Goal: Obtain resource: Download file/media

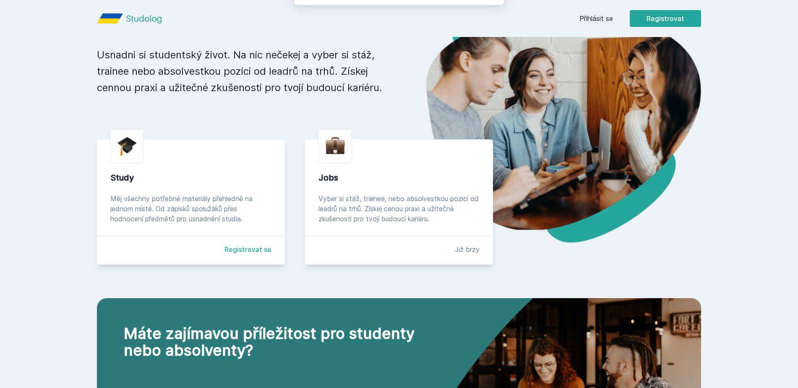
scroll to position [126, 0]
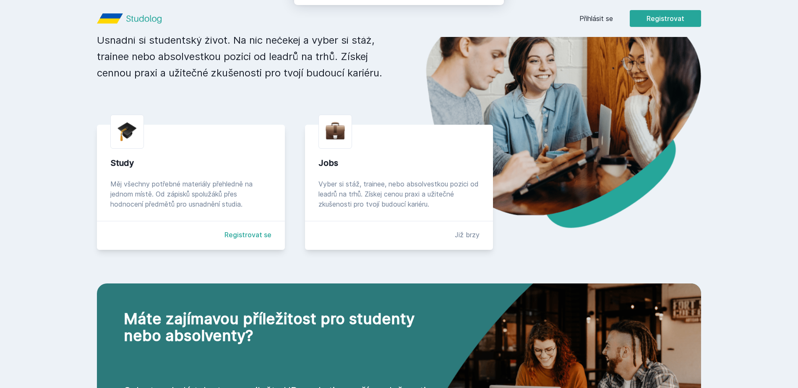
click at [408, 57] on button "Ne" at bounding box center [401, 54] width 30 height 21
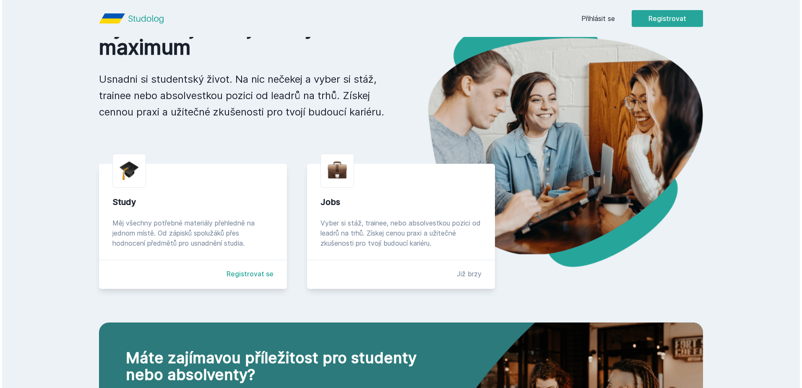
scroll to position [0, 0]
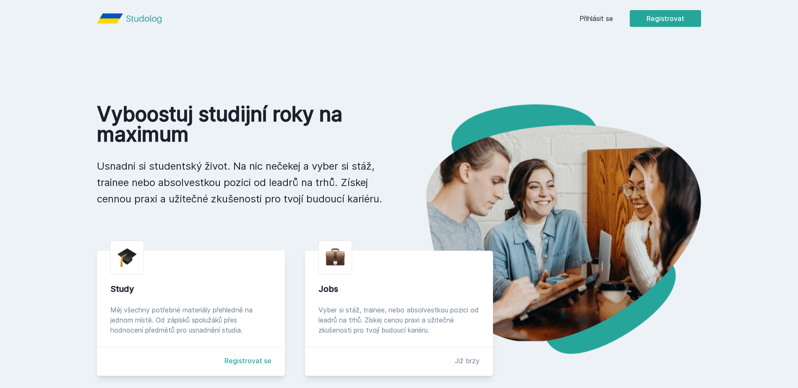
click at [602, 19] on link "Přihlásit se" at bounding box center [596, 18] width 34 height 10
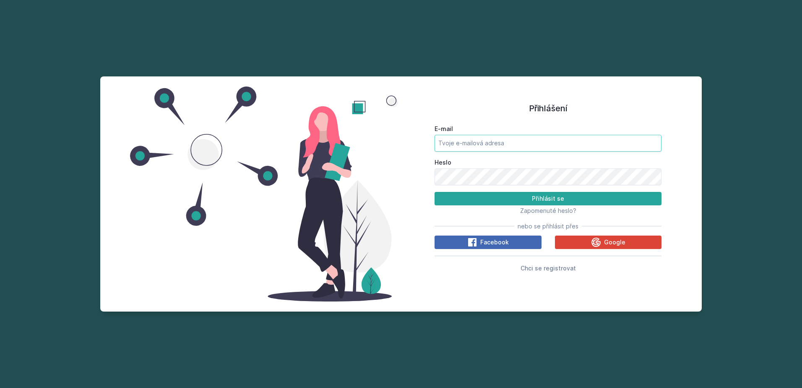
click at [496, 141] on input "E-mail" at bounding box center [548, 143] width 227 height 17
click at [455, 145] on input "E-mail" at bounding box center [548, 143] width 227 height 17
click at [492, 141] on input "[EMAIL_ADDRESS][DOMAIN_NAME]" at bounding box center [548, 143] width 227 height 17
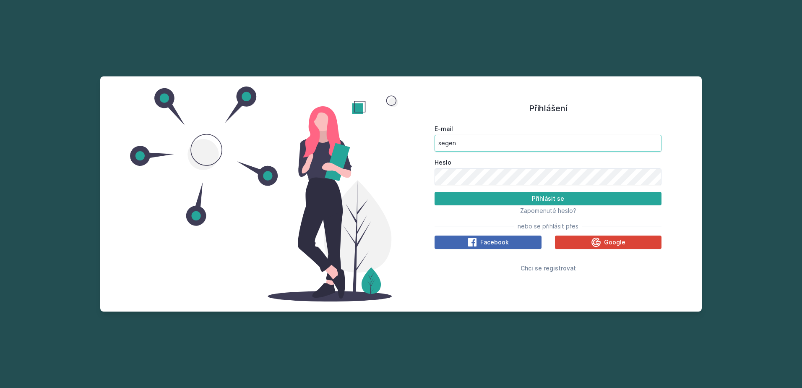
type input "[EMAIL_ADDRESS][DOMAIN_NAME]"
click at [435, 192] on button "Přihlásit se" at bounding box center [548, 198] width 227 height 13
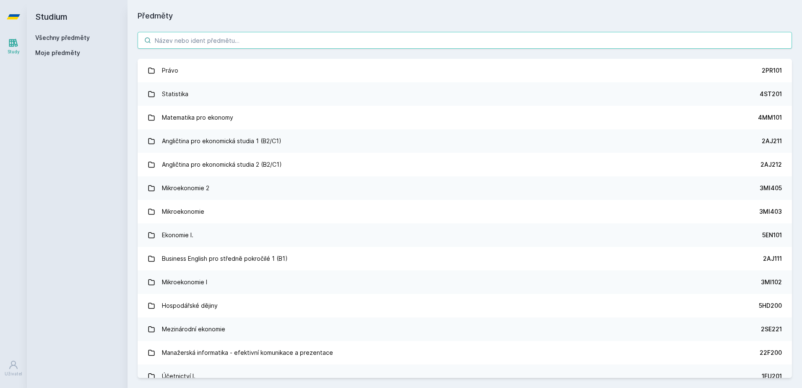
click at [237, 42] on input "search" at bounding box center [465, 40] width 654 height 17
click at [420, 37] on input "search" at bounding box center [465, 40] width 654 height 17
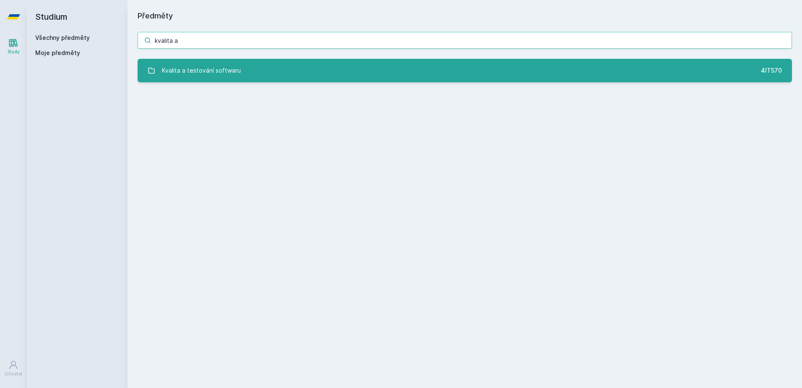
type input "kvalita a"
click at [437, 73] on link "Kvalita a testování softwaru 4IT570" at bounding box center [465, 70] width 654 height 23
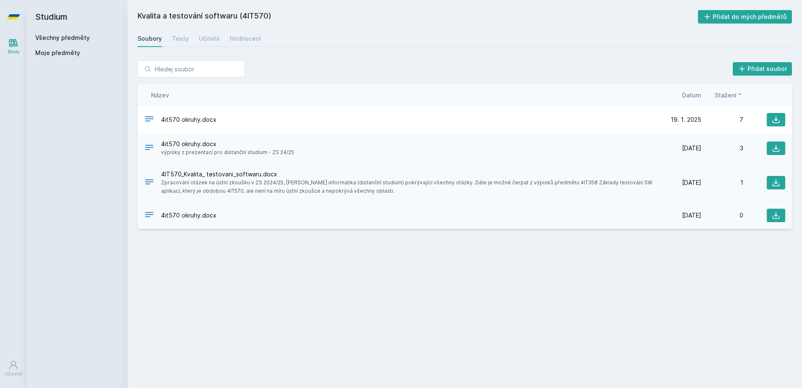
click at [268, 180] on span "Zpracování otázek na ústní zkoušku v ZS 2024/25, [PERSON_NAME] informatika (dis…" at bounding box center [408, 186] width 495 height 17
click at [179, 173] on span "4IT570_Kvalita_ testovani_softwaru.docx" at bounding box center [408, 174] width 495 height 8
click at [776, 184] on icon at bounding box center [776, 182] width 8 height 8
click at [530, 240] on div "Kvalita a testování softwaru (4IT570) Přidat do mých předmětů [GEOGRAPHIC_DATA]…" at bounding box center [465, 193] width 654 height 367
click at [782, 117] on button at bounding box center [776, 119] width 18 height 13
